Goal: Task Accomplishment & Management: Complete application form

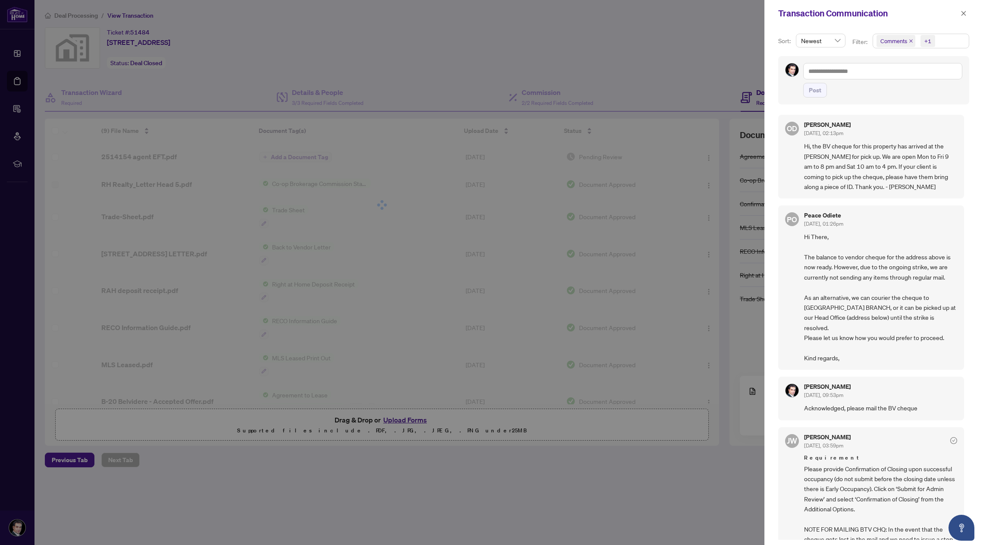
scroll to position [323, 0]
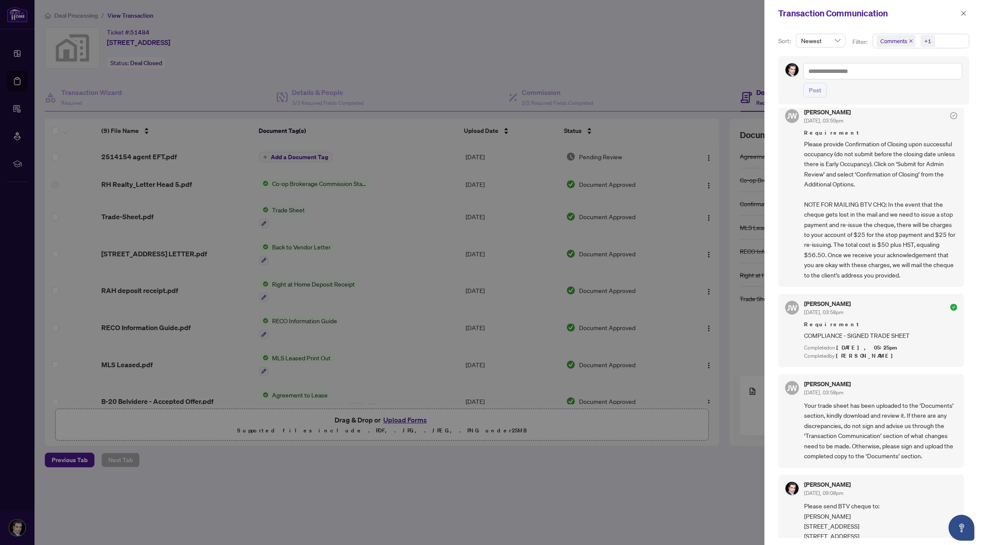
click at [625, 45] on div at bounding box center [491, 272] width 983 height 545
click at [964, 13] on icon "close" at bounding box center [964, 13] width 6 height 6
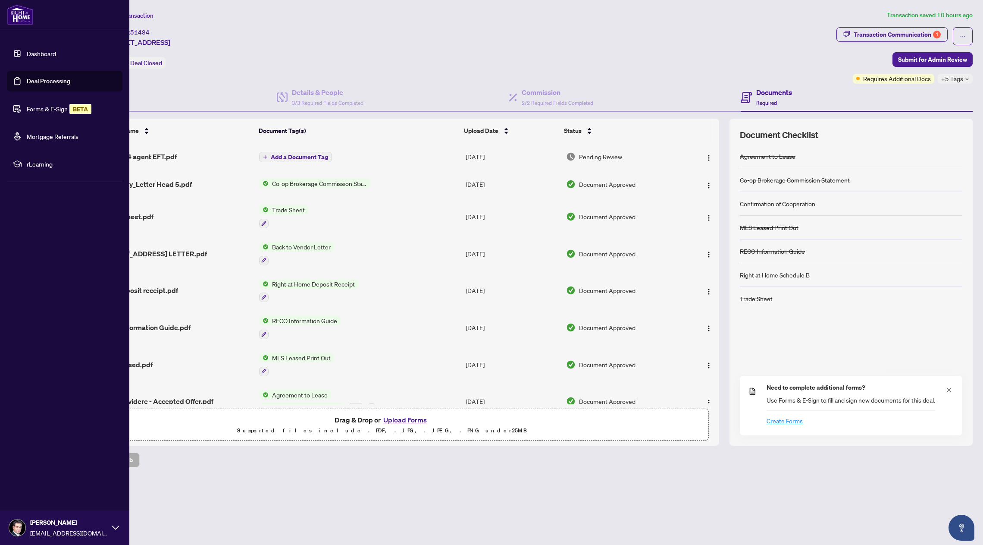
click at [27, 51] on link "Dashboard" at bounding box center [41, 54] width 29 height 8
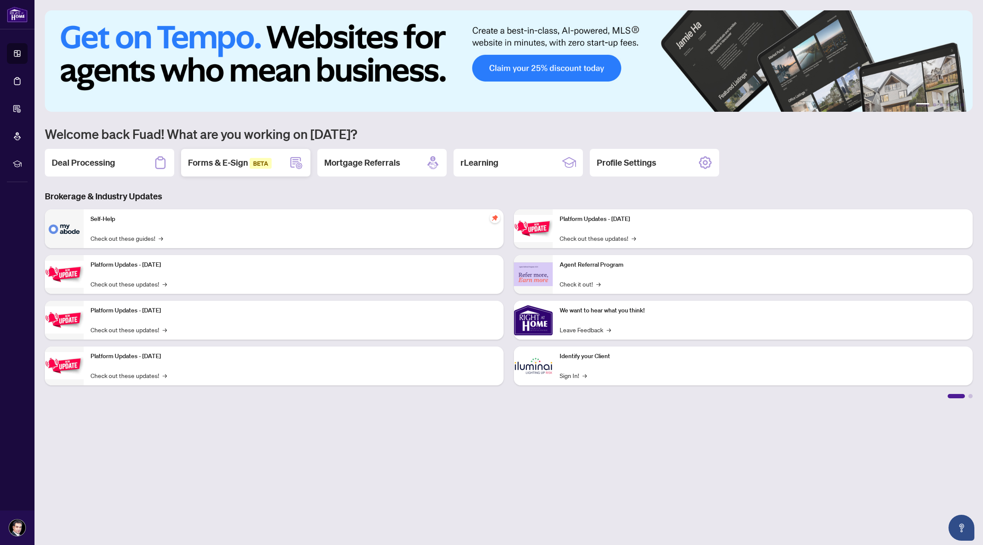
click at [262, 164] on span "BETA" at bounding box center [261, 163] width 22 height 11
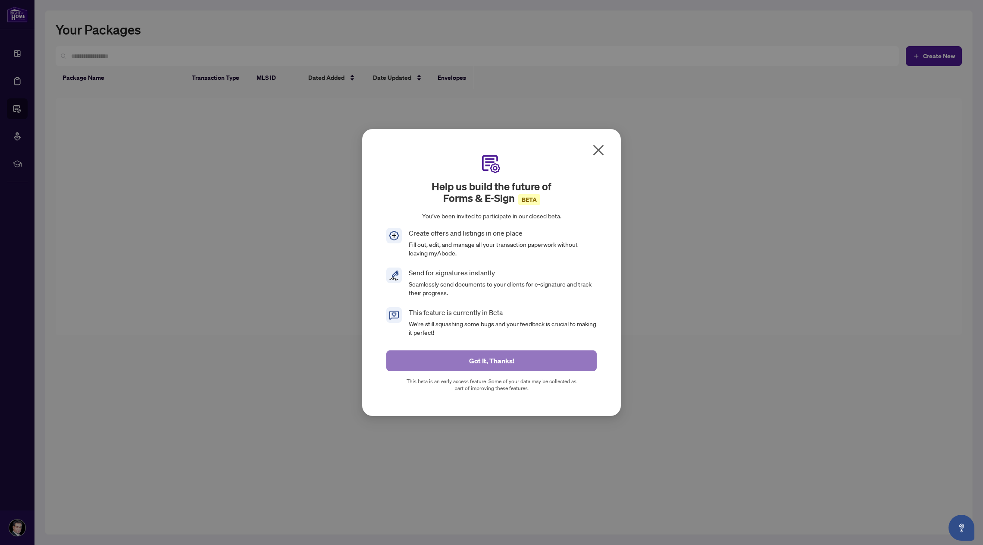
click at [562, 353] on button "Got It, Thanks!" at bounding box center [491, 360] width 210 height 21
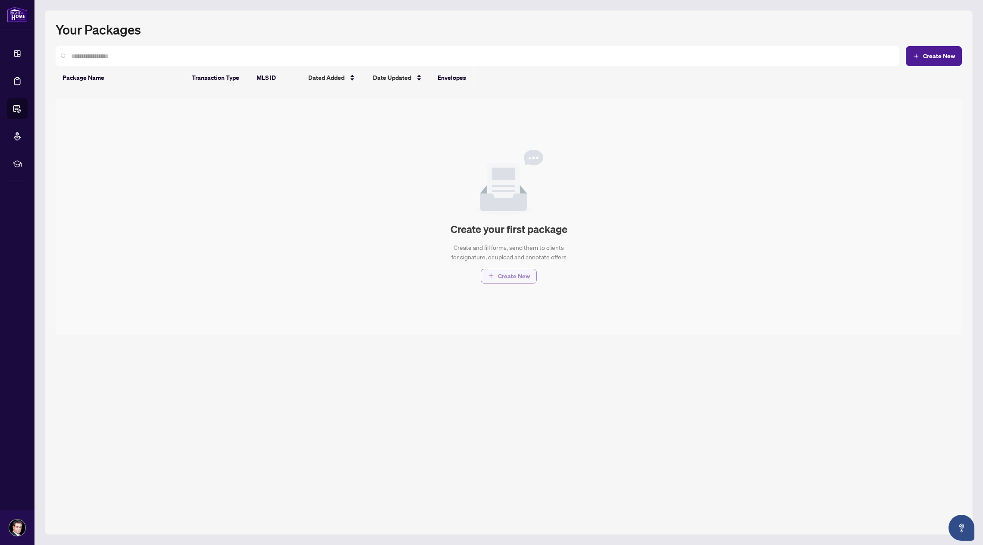
click at [520, 279] on span "Create New" at bounding box center [514, 276] width 32 height 14
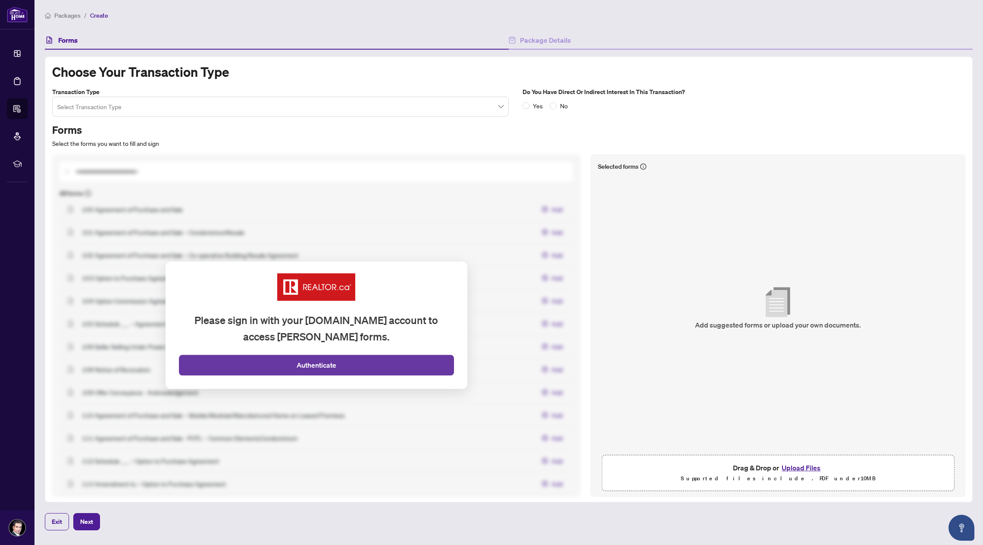
click at [350, 361] on button "Authenticate" at bounding box center [316, 365] width 275 height 21
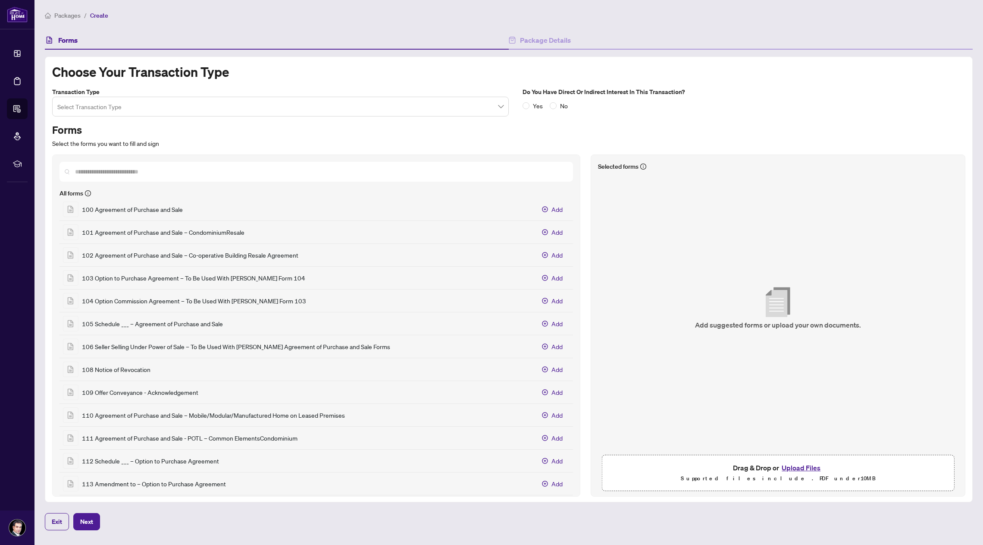
click at [299, 102] on input "search" at bounding box center [276, 107] width 439 height 19
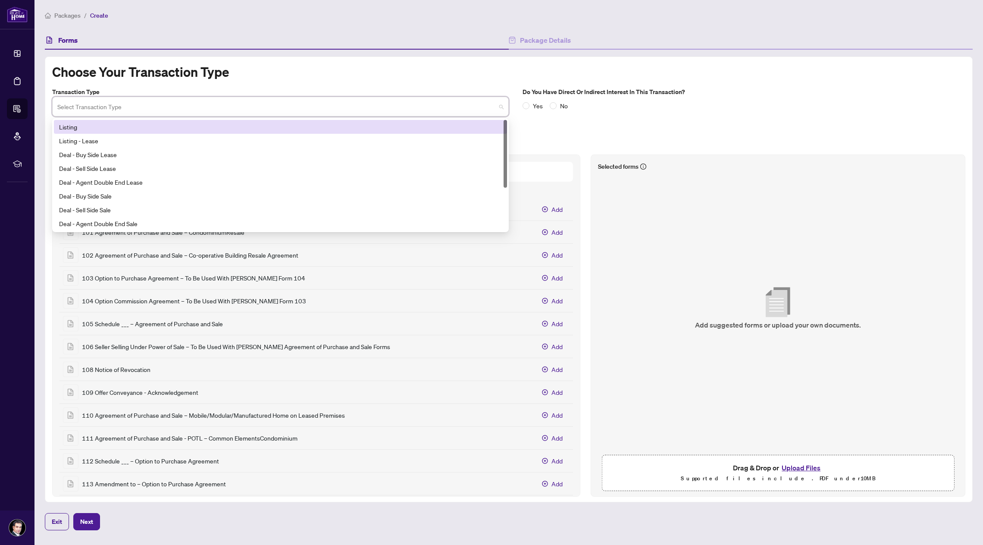
click at [293, 127] on div "Listing" at bounding box center [280, 126] width 443 height 9
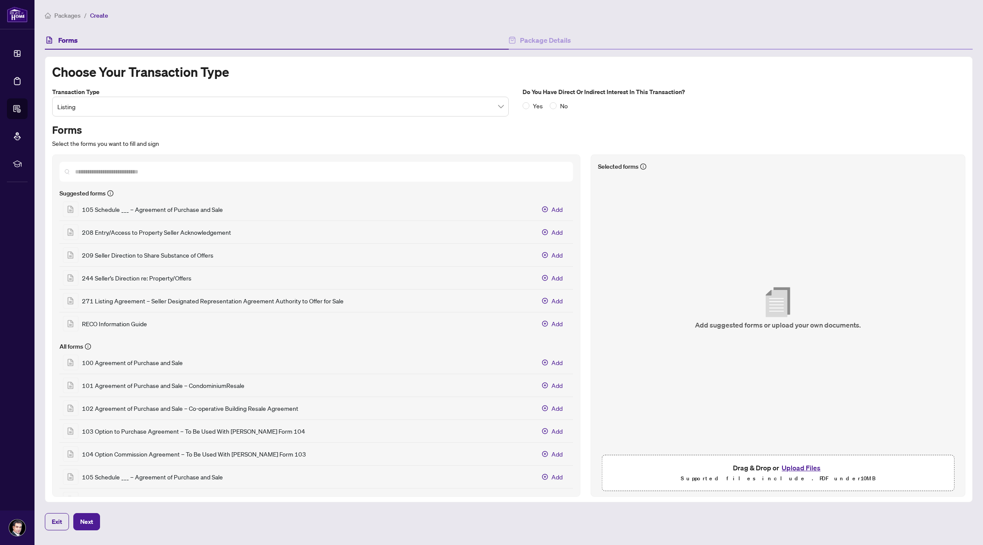
click at [360, 173] on input "text" at bounding box center [320, 171] width 491 height 9
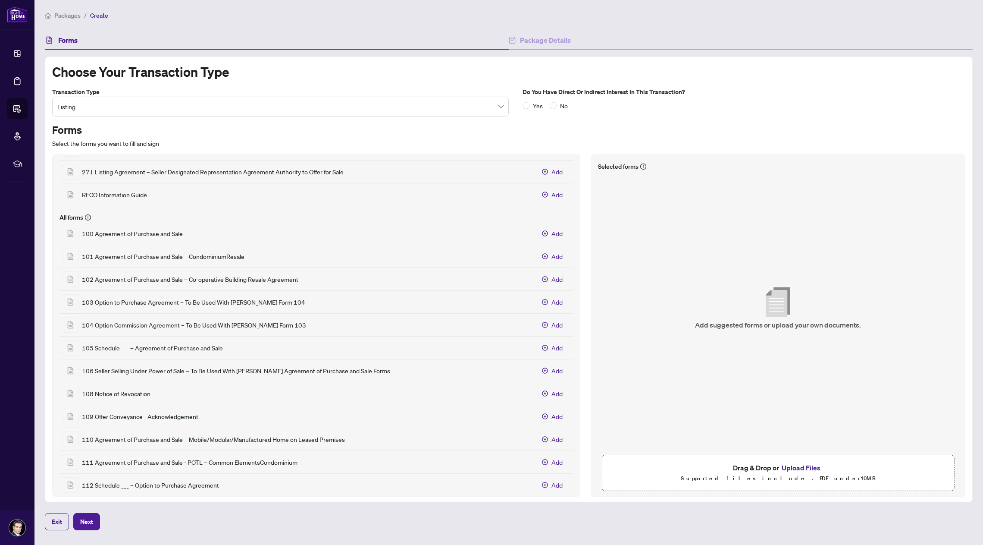
scroll to position [129, 0]
click at [552, 232] on span "Add" at bounding box center [557, 232] width 11 height 9
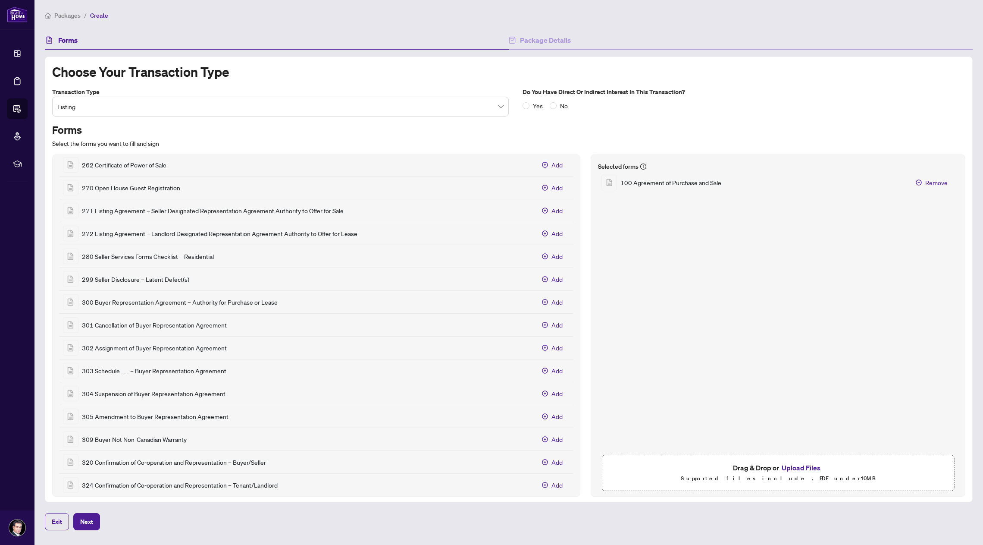
scroll to position [1811, 0]
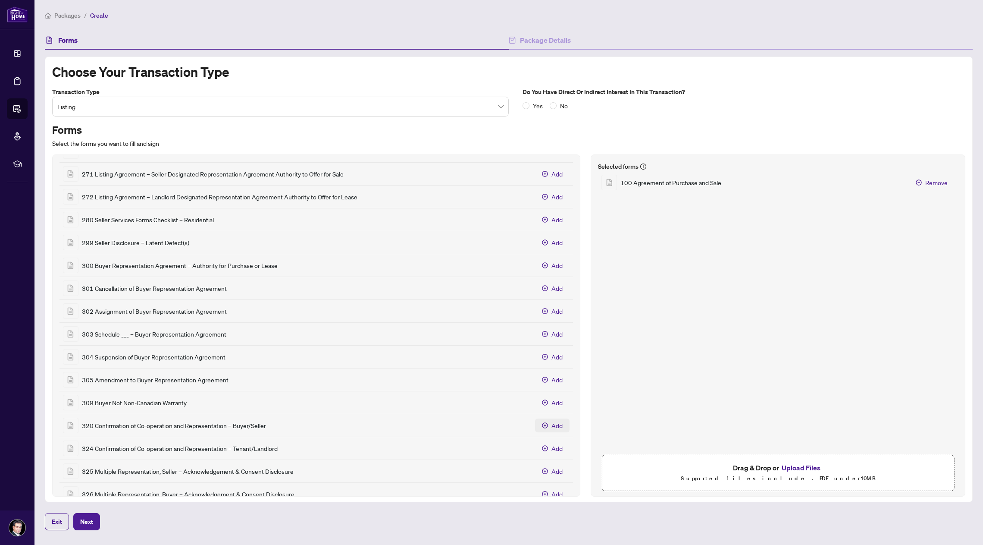
click at [544, 426] on button "Add" at bounding box center [552, 425] width 34 height 14
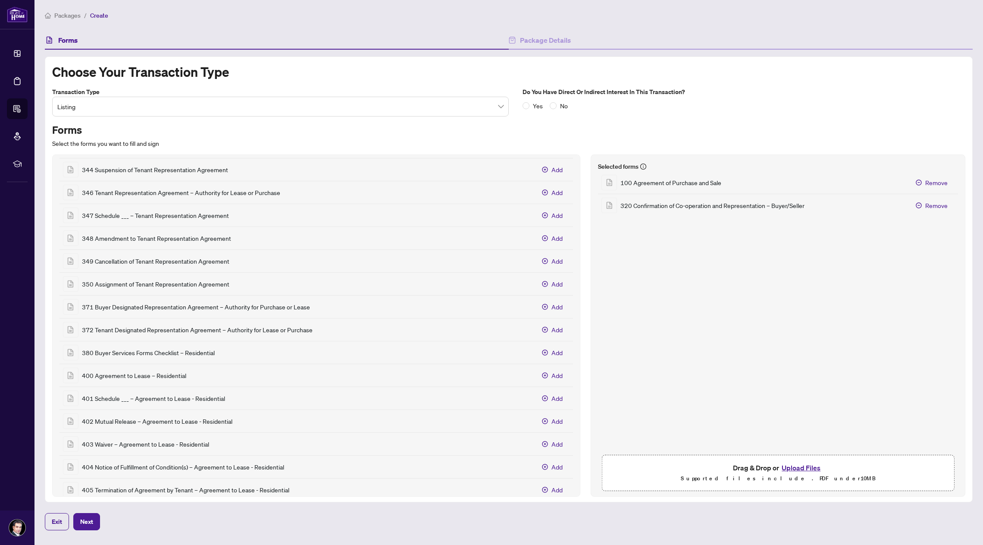
scroll to position [2199, 0]
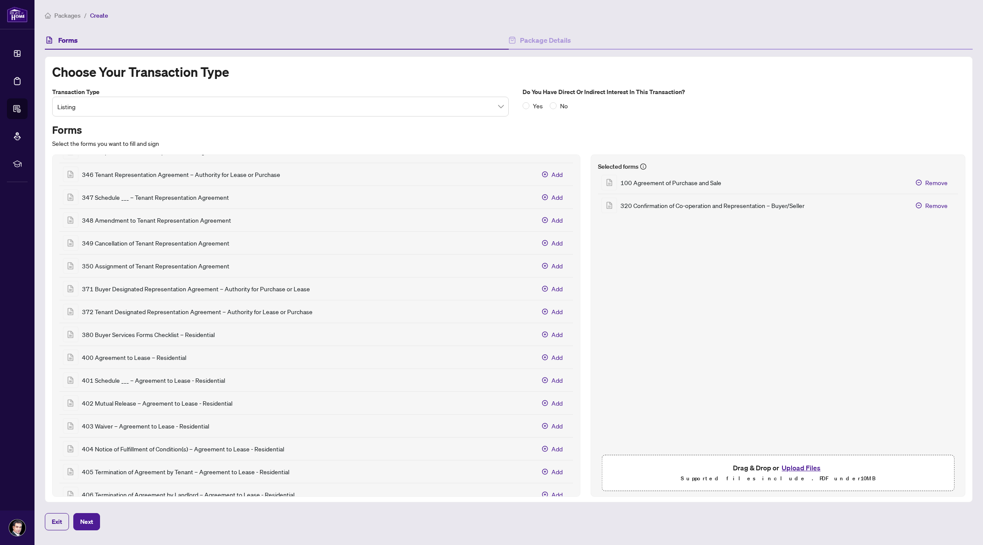
click at [125, 144] on p "Select the forms you want to fill and sign" at bounding box center [508, 143] width 913 height 9
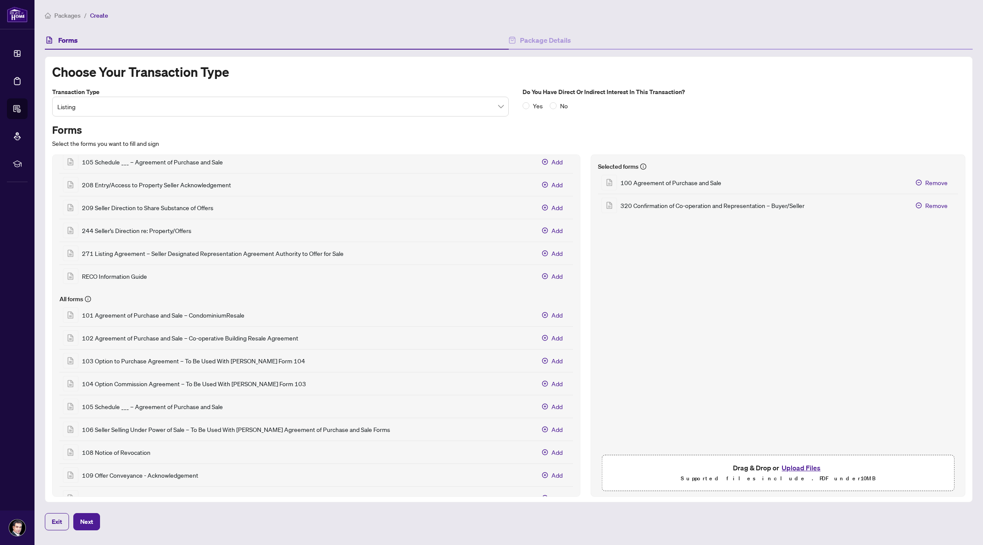
scroll to position [0, 0]
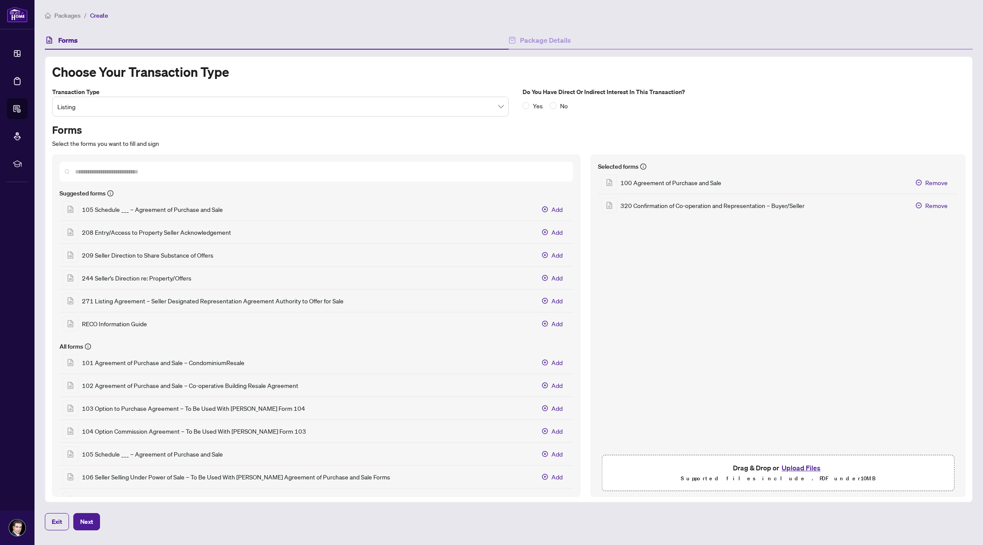
click at [213, 173] on input "text" at bounding box center [320, 171] width 491 height 9
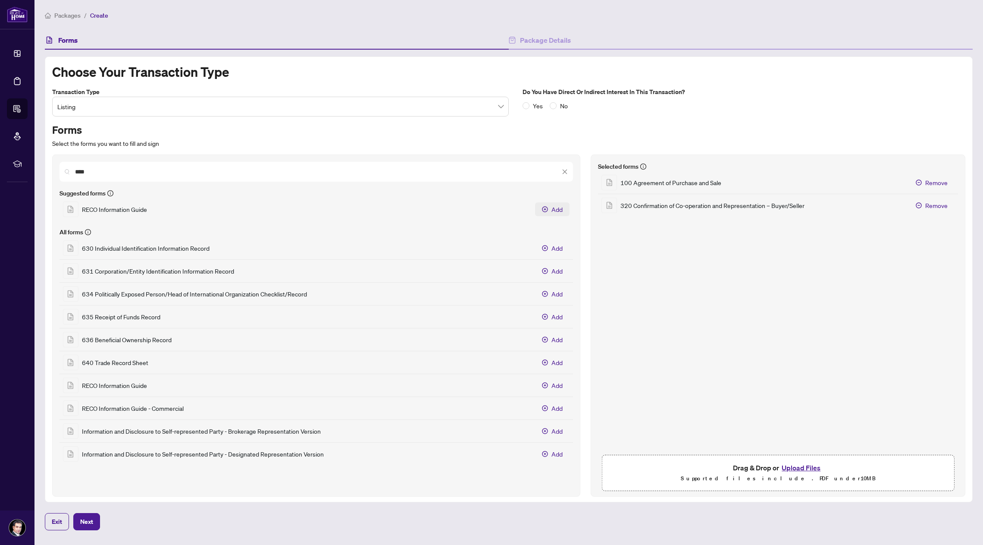
type input "****"
click at [554, 213] on span "Add" at bounding box center [557, 208] width 11 height 9
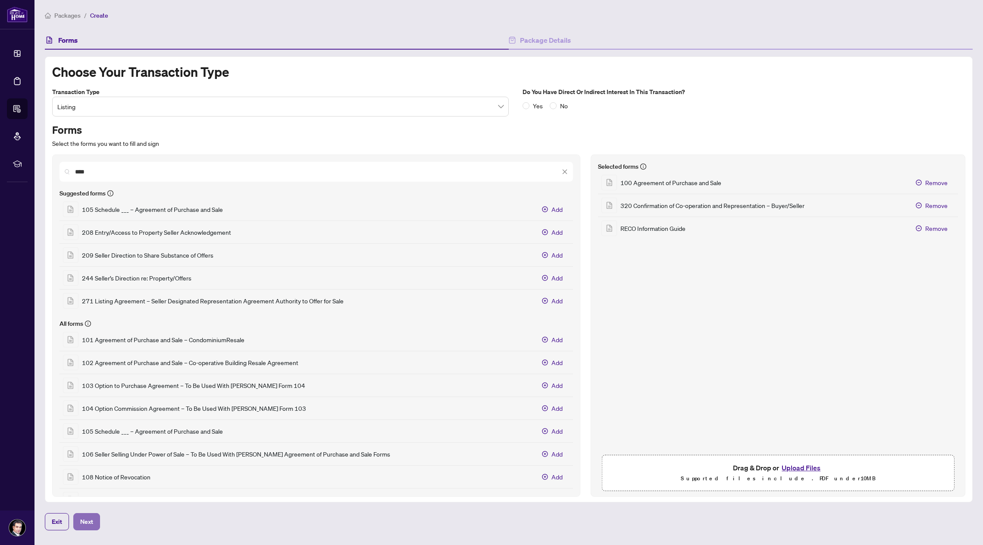
click at [90, 523] on span "Next" at bounding box center [86, 521] width 13 height 14
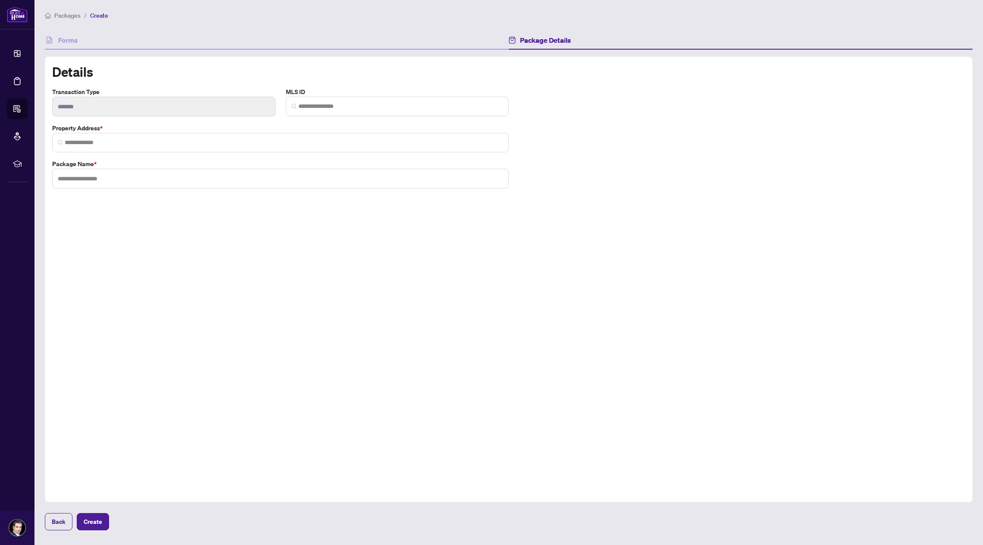
drag, startPoint x: 326, startPoint y: 107, endPoint x: 873, endPoint y: 137, distance: 548.0
click at [847, 178] on div "Transaction type ******* MLS ID Property Address * Package Name *" at bounding box center [508, 141] width 913 height 108
paste input "*********"
type input "*********"
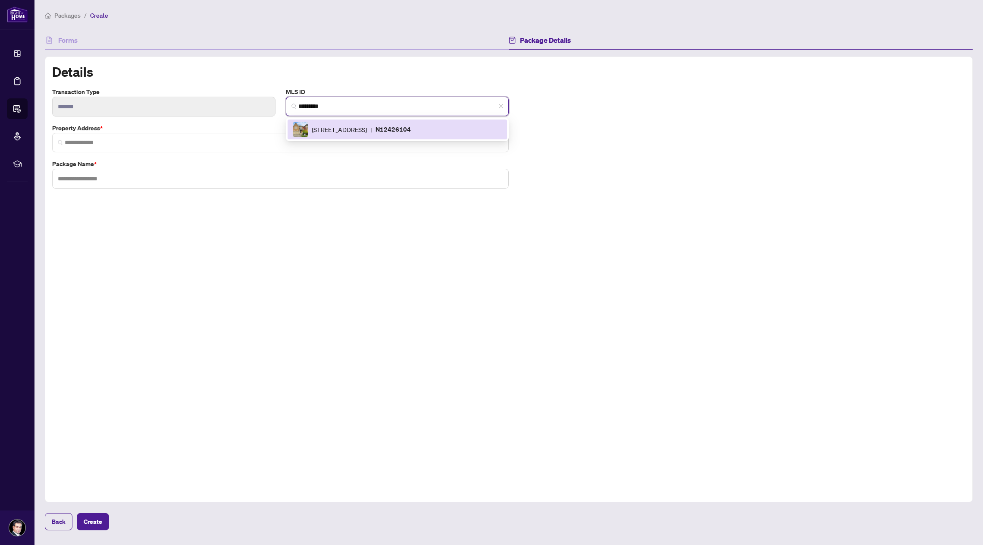
click at [367, 131] on span "[STREET_ADDRESS]" at bounding box center [339, 129] width 55 height 9
type input "**********"
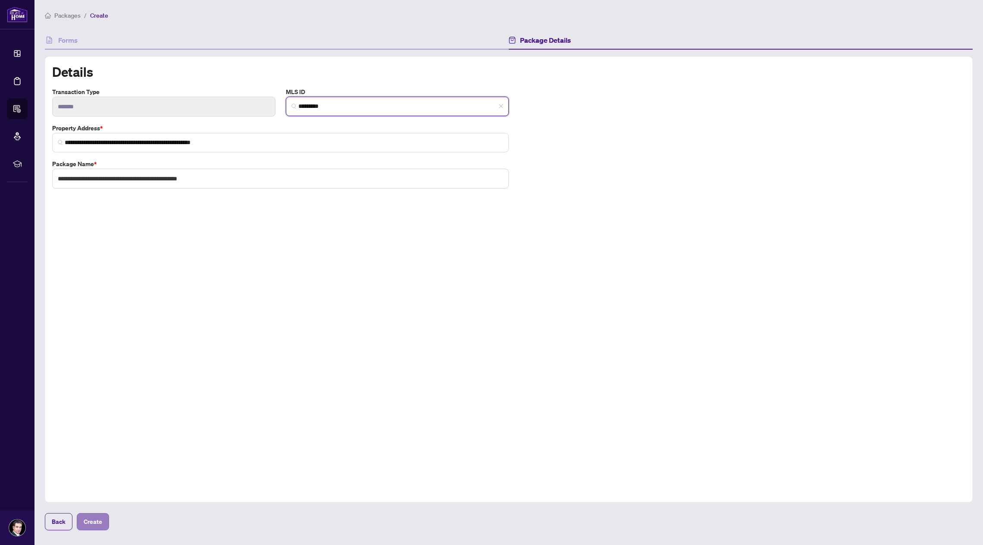
type input "*********"
click at [97, 516] on span "Create" at bounding box center [93, 521] width 19 height 14
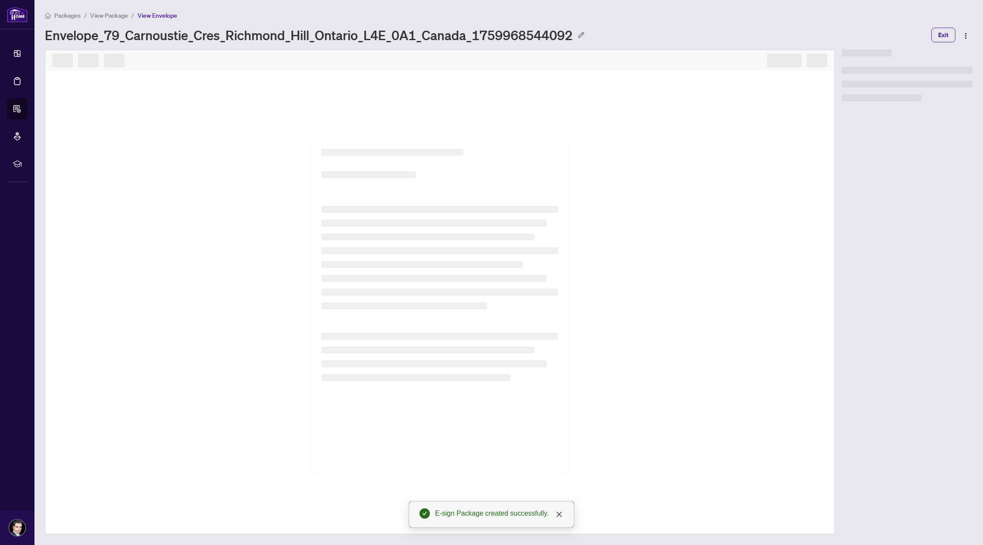
select select "**********"
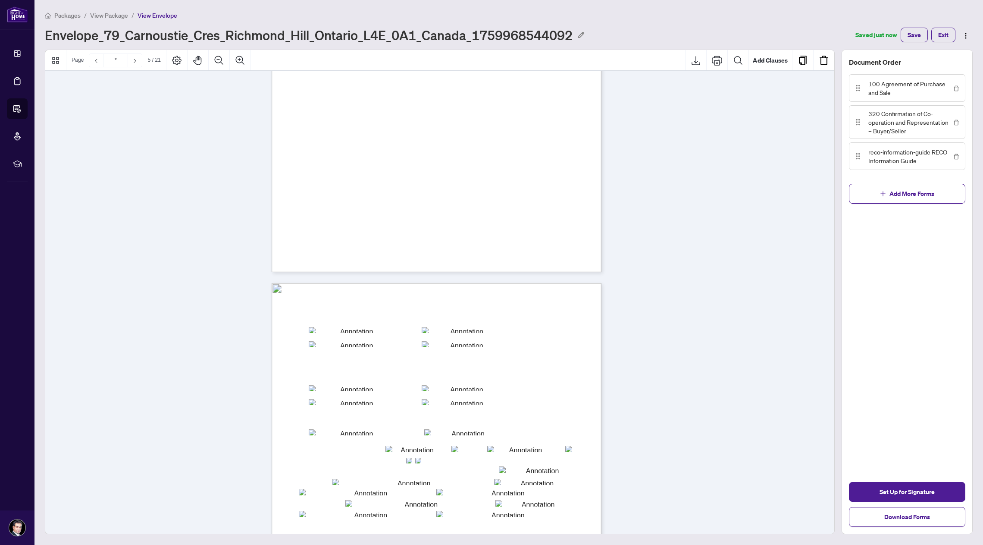
scroll to position [1725, 0]
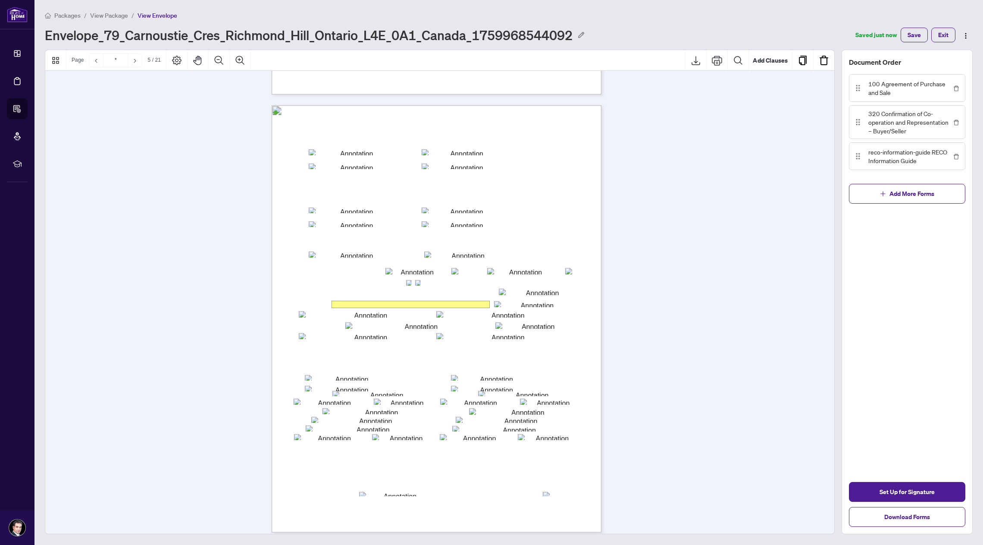
click at [403, 304] on input "txtl_broker" at bounding box center [410, 304] width 157 height 6
click at [529, 304] on input "txtl_brkphone" at bounding box center [533, 304] width 79 height 6
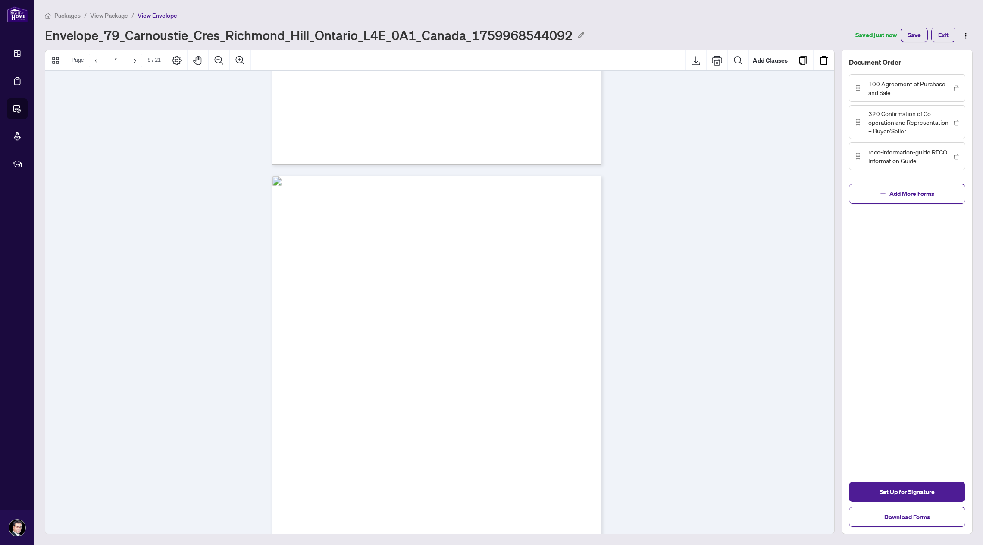
type input "*"
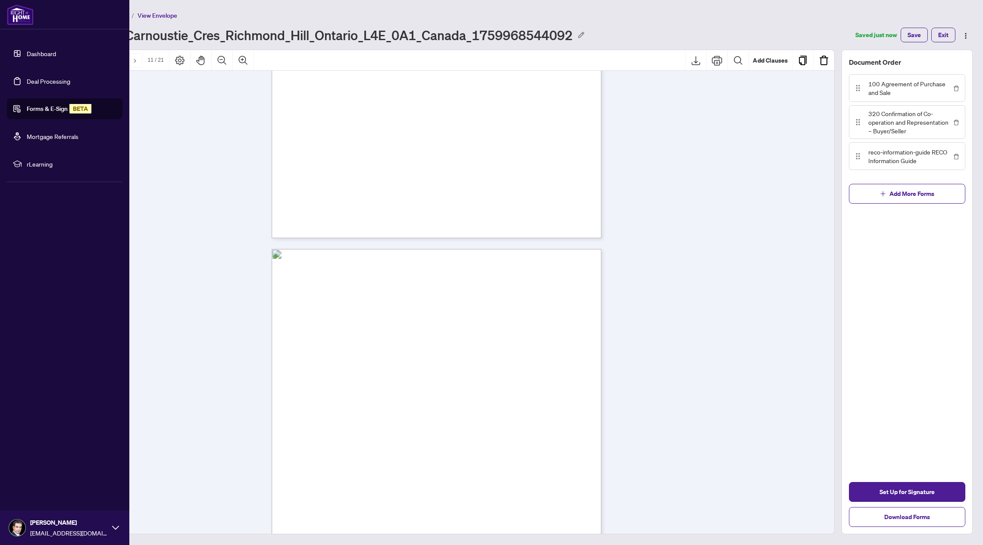
click at [30, 81] on link "Deal Processing" at bounding box center [49, 81] width 44 height 8
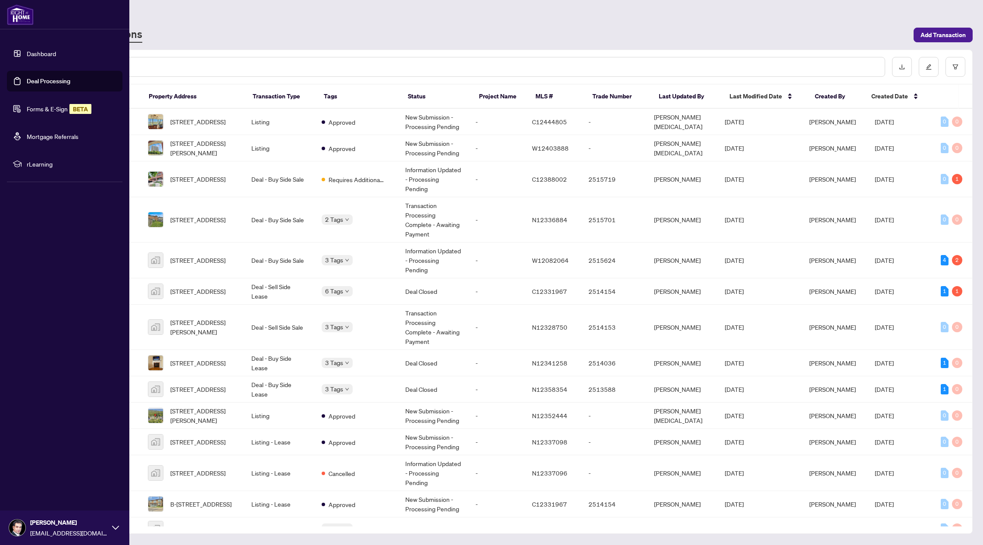
click at [56, 52] on link "Dashboard" at bounding box center [41, 54] width 29 height 8
